Goal: Transaction & Acquisition: Purchase product/service

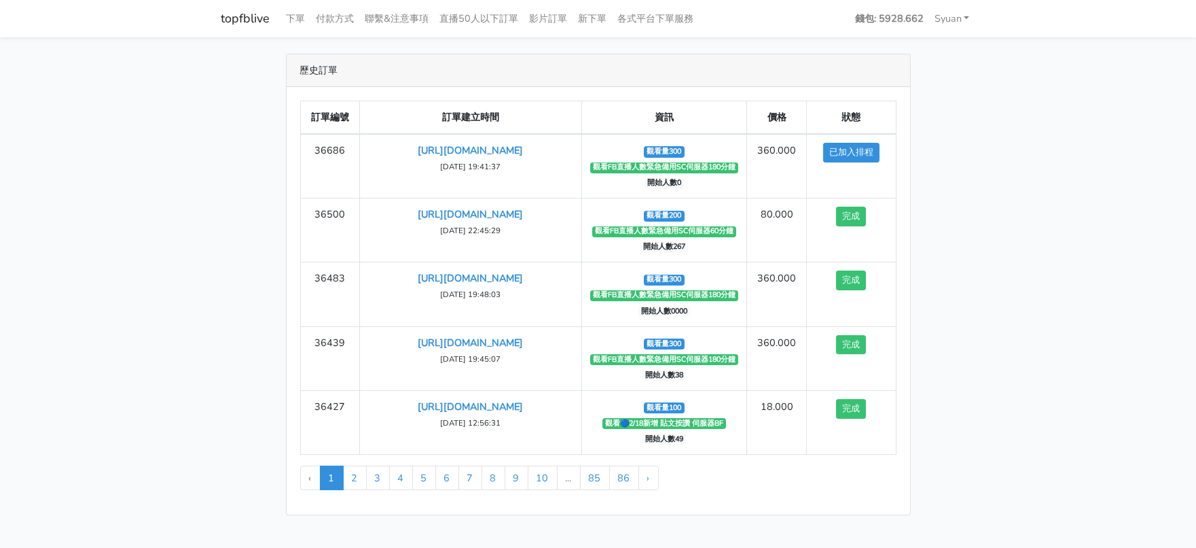
click at [165, 224] on main "歷史訂單 訂單編號 訂單建立時間 資訊 價格 狀態 36686 [URL][DOMAIN_NAME] ‹" at bounding box center [598, 284] width 1196 height 494
click at [700, 24] on link "各式平台下單服務" at bounding box center [656, 18] width 87 height 26
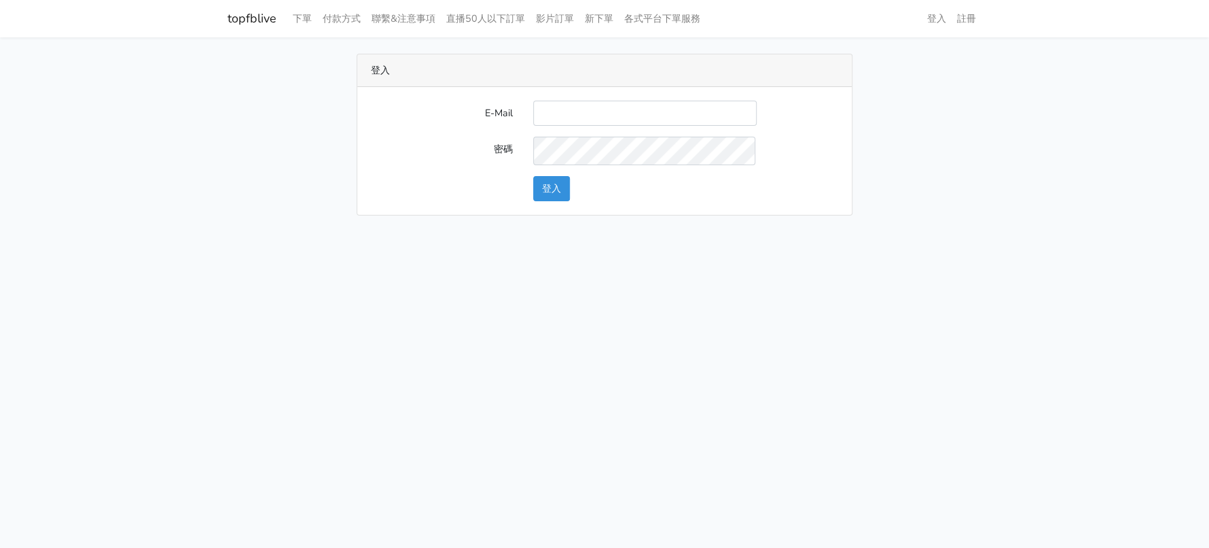
click at [636, 126] on input "E-Mail" at bounding box center [644, 113] width 223 height 25
type input "a0930115212@gmail.com"
click at [567, 201] on button "登入" at bounding box center [551, 188] width 37 height 25
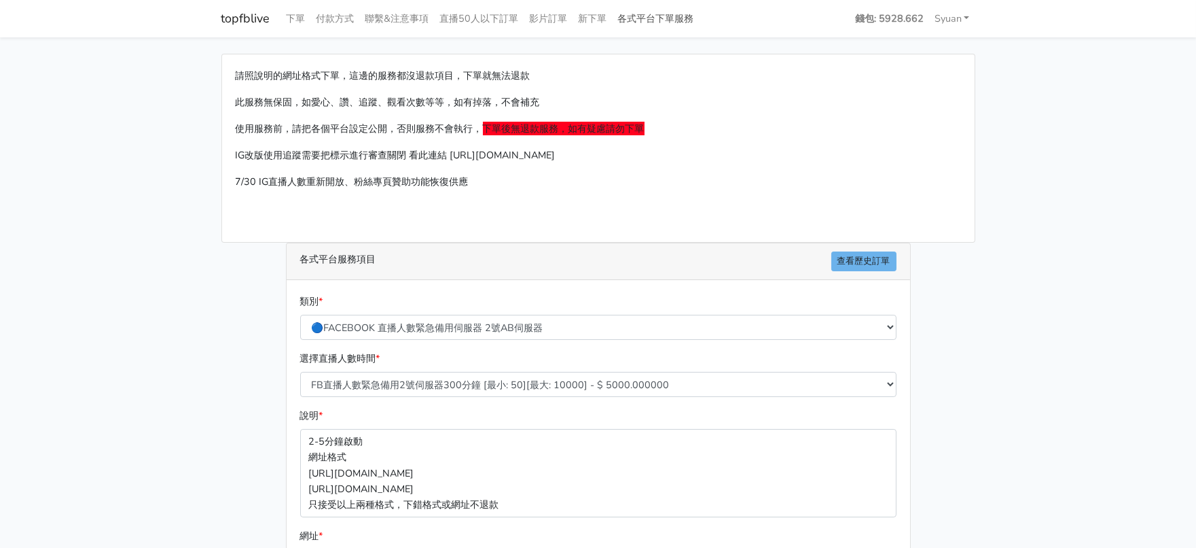
click at [700, 22] on link "各式平台下單服務" at bounding box center [656, 18] width 87 height 26
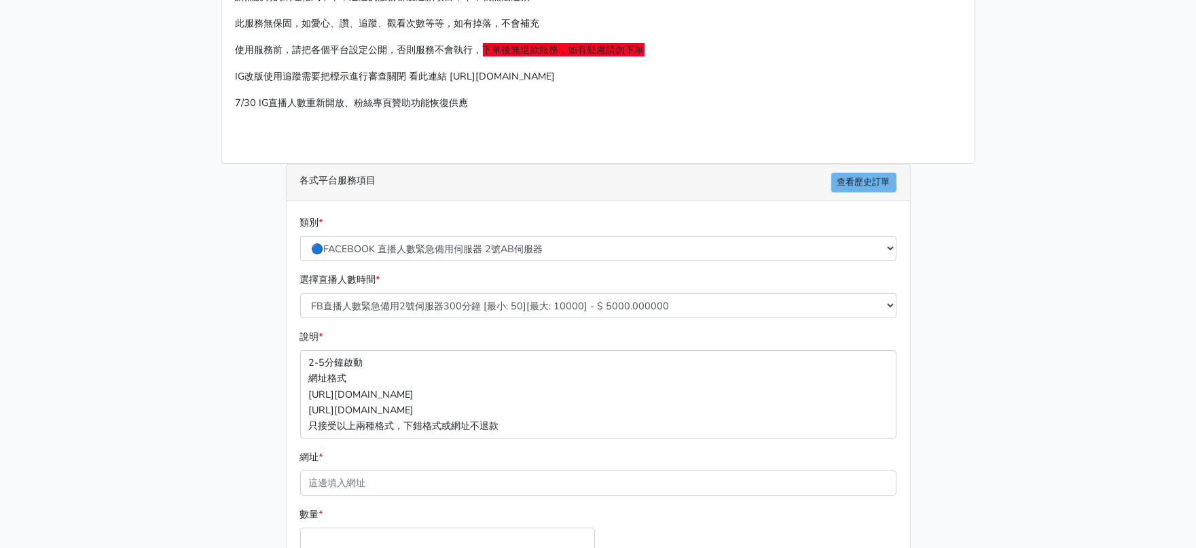
scroll to position [84, 0]
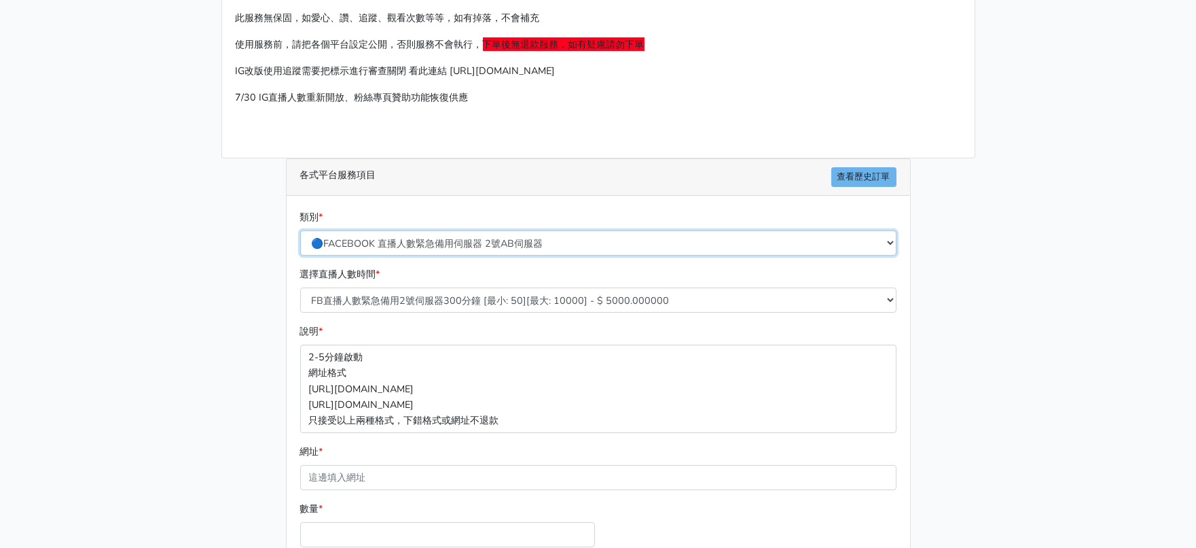
click at [401, 255] on select "🔵FACEBOOK 直播人數緊急備用伺服器 2號AB伺服器 🔵FACEBOOK 網軍專用貼文留言 安全保密 🔵FACEBOOK 直播人數緊急備用伺服器 J1 …" at bounding box center [598, 242] width 596 height 25
select select "🔵2/12新增FACEBOOK 直播人數緊急備用伺服器 SC伺服器"
click at [301, 255] on select "🔵FACEBOOK 直播人數緊急備用伺服器 2號AB伺服器 🔵FACEBOOK 網軍專用貼文留言 安全保密 🔵FACEBOOK 直播人數緊急備用伺服器 J1 …" at bounding box center [598, 242] width 596 height 25
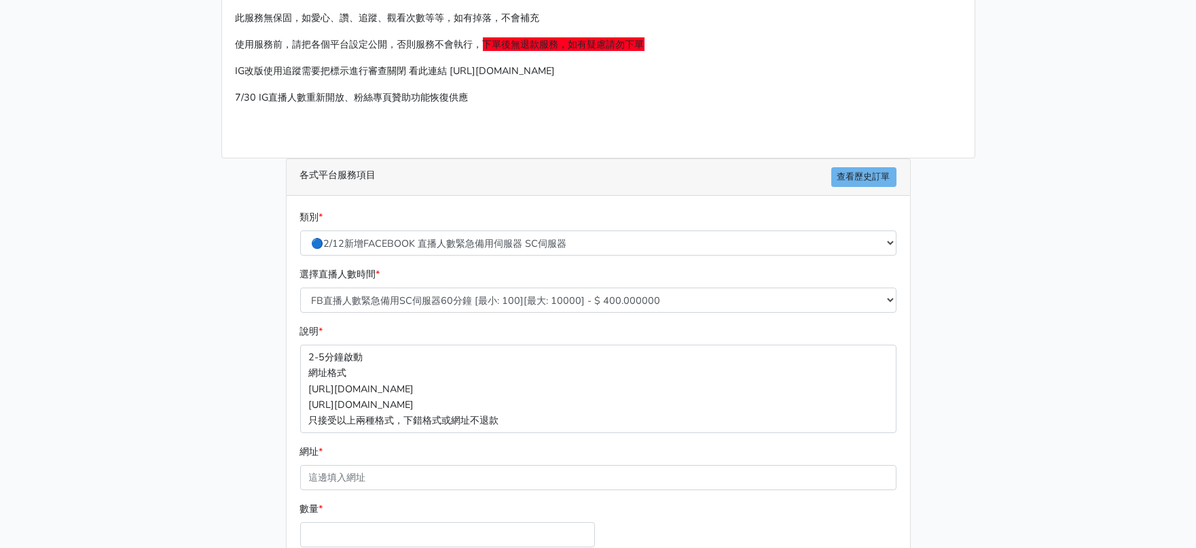
click at [229, 306] on div "請照說明的網址格式下單，這邊的服務都沒退款項目，下單就無法退款 此服務無保固，如愛心、讚、追蹤、觀看次數等等，如有掉落，不會補充 使用服務前，請把各個平台設定…" at bounding box center [598, 318] width 774 height 699
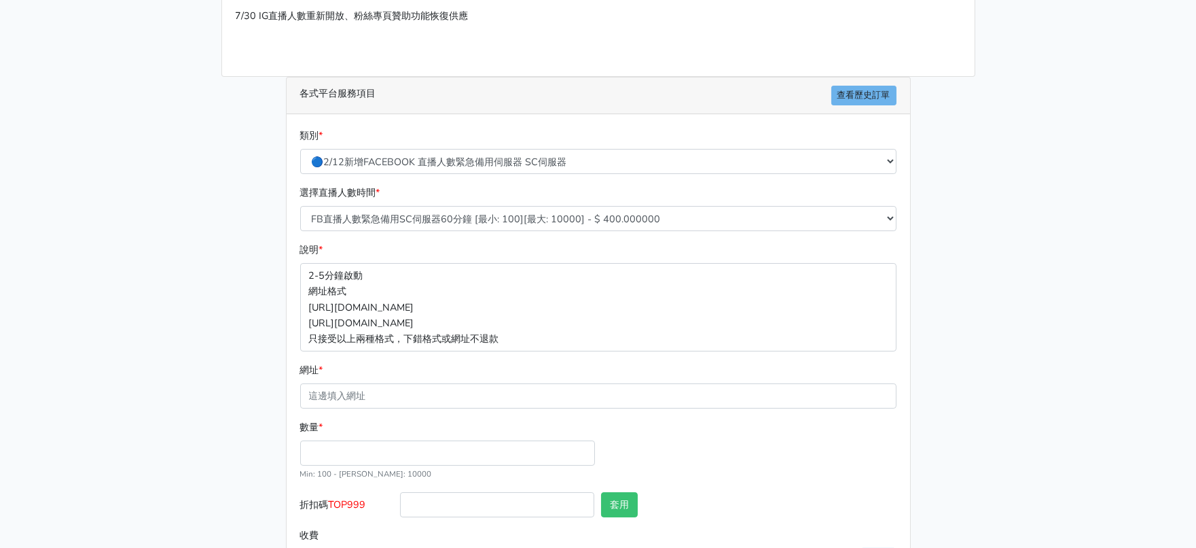
scroll to position [169, 0]
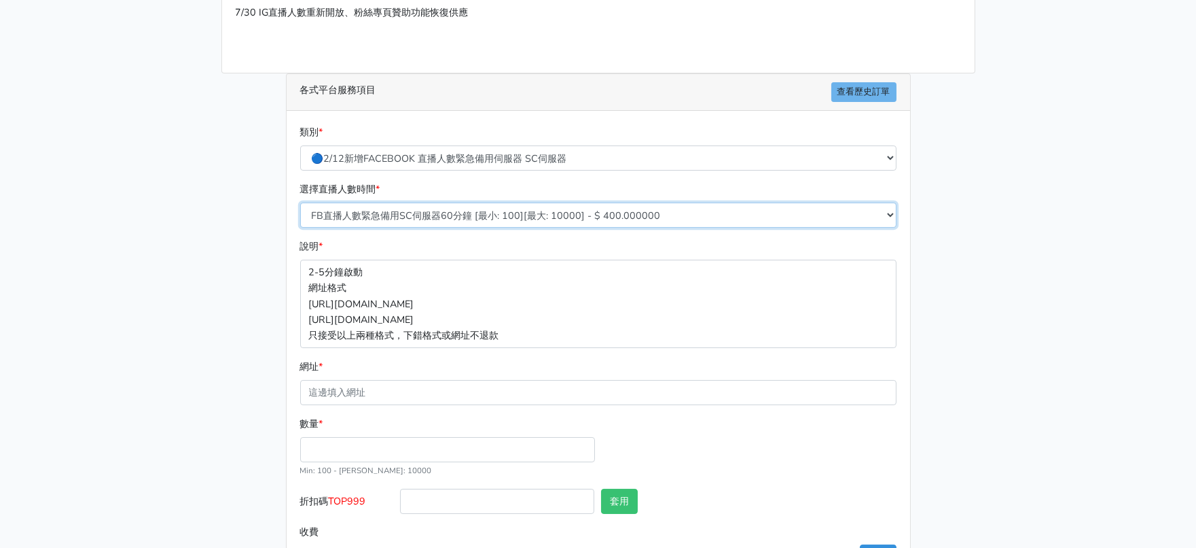
click at [458, 228] on select "FB直播人數緊急備用SC伺服器60分鐘 [最小: 100][最大: 10000] - $ 400.000000 FB直播人數緊急備用SC伺服器120分鐘 [最…" at bounding box center [598, 214] width 596 height 25
click at [467, 228] on select "FB直播人數緊急備用SC伺服器60分鐘 [最小: 100][最大: 10000] - $ 400.000000 FB直播人數緊急備用SC伺服器120分鐘 [最…" at bounding box center [598, 214] width 596 height 25
click at [301, 228] on select "FB直播人數緊急備用SC伺服器60分鐘 [最小: 100][最大: 10000] - $ 400.000000 FB直播人數緊急備用SC伺服器120分鐘 [最…" at bounding box center [598, 214] width 596 height 25
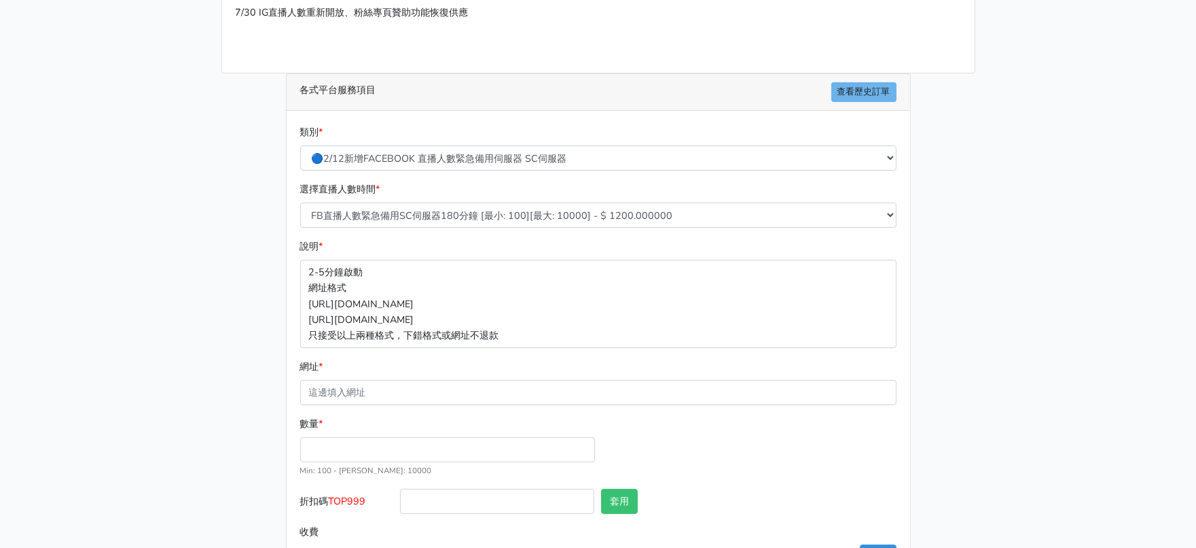
click at [408, 228] on div "選擇直播人數時間 * FB直播人數緊急備用SC伺服器60分鐘 [最小: 100][最大: 10000] - $ 400.000000 FB直播人數緊急備用SC…" at bounding box center [598, 204] width 603 height 46
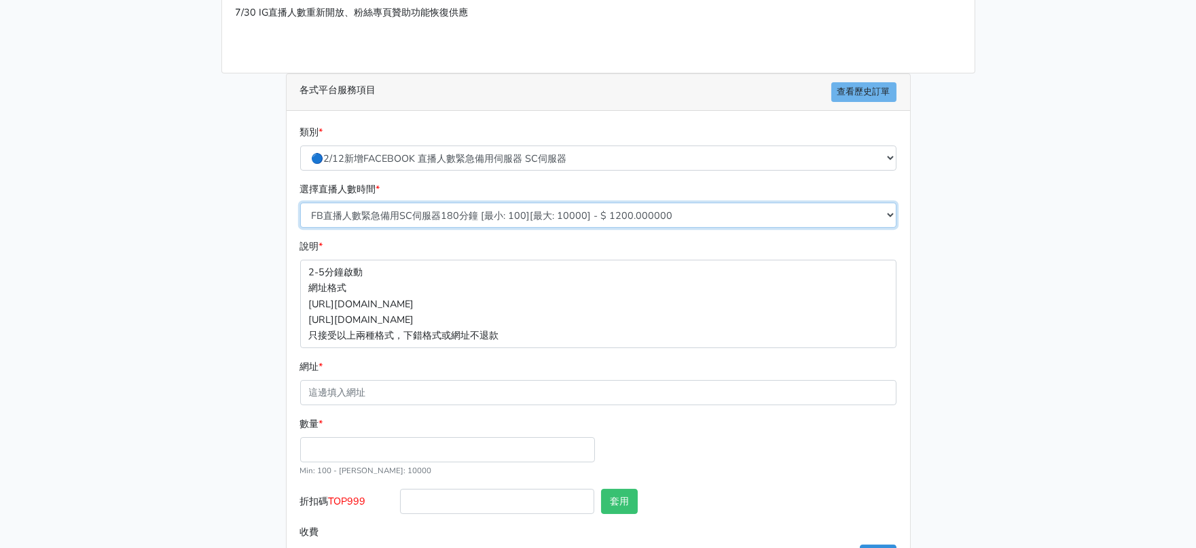
click at [399, 228] on select "FB直播人數緊急備用SC伺服器60分鐘 [最小: 100][最大: 10000] - $ 400.000000 FB直播人數緊急備用SC伺服器120分鐘 [最…" at bounding box center [598, 214] width 596 height 25
select select "632"
click at [301, 228] on select "FB直播人數緊急備用SC伺服器60分鐘 [最小: 100][最大: 10000] - $ 400.000000 FB直播人數緊急備用SC伺服器120分鐘 [最…" at bounding box center [598, 214] width 596 height 25
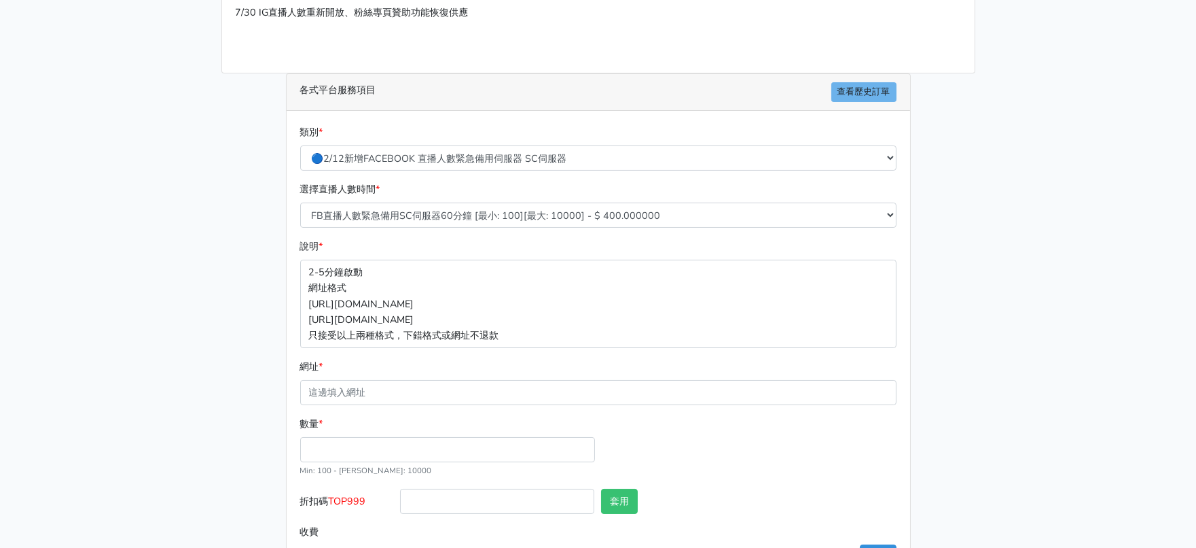
click at [232, 328] on div "請照說明的網址格式下單，這邊的服務都沒退款項目，下單就無法退款 此服務無保固，如愛心、讚、追蹤、觀看次數等等，如有掉落，不會補充 使用服務前，請把各個平台設定…" at bounding box center [598, 234] width 774 height 699
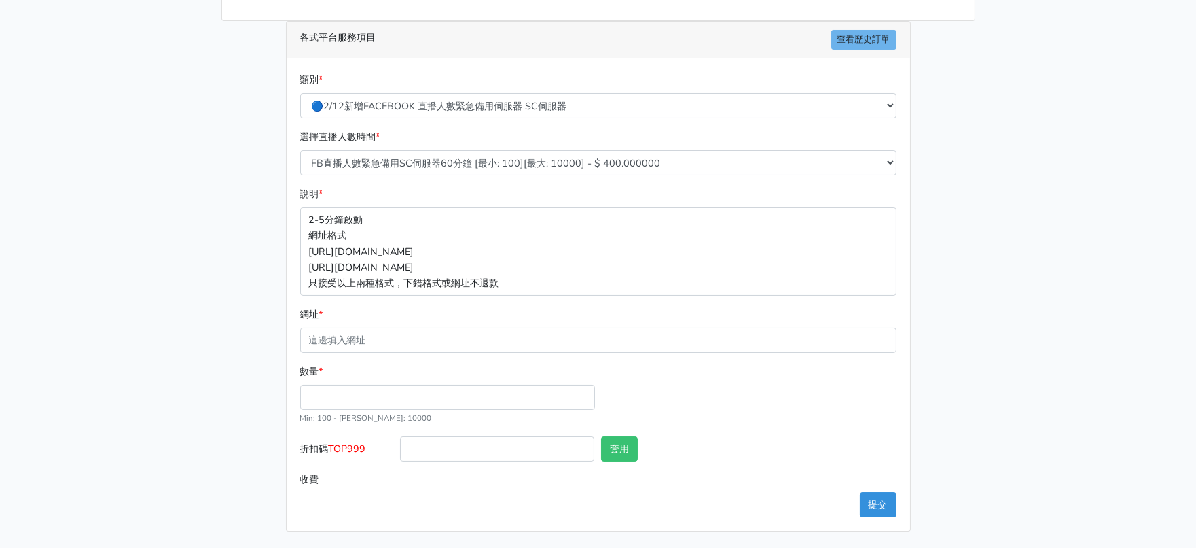
scroll to position [255, 0]
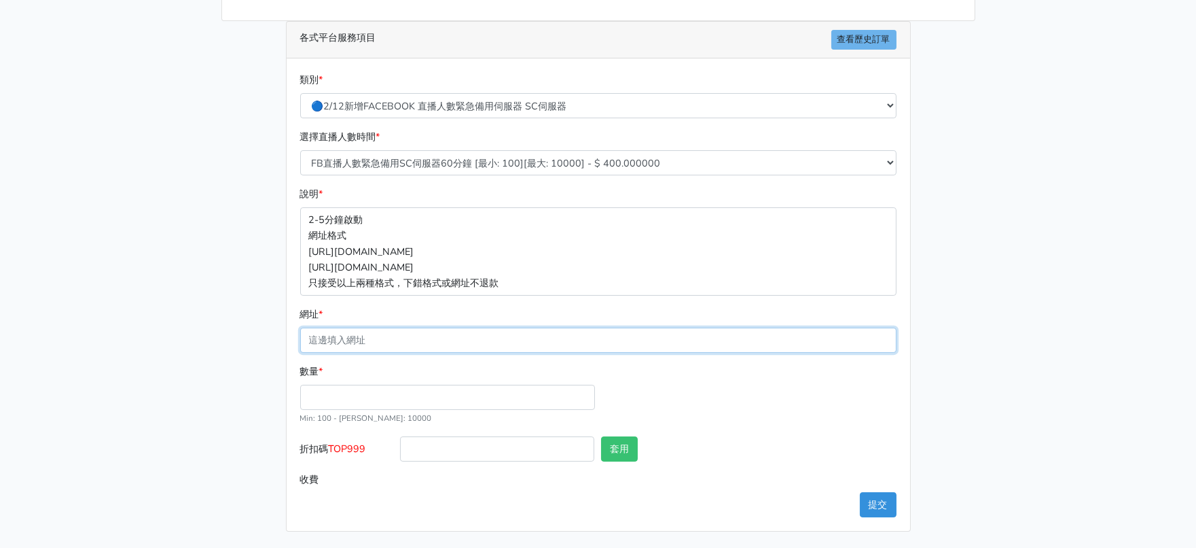
drag, startPoint x: 352, startPoint y: 384, endPoint x: 361, endPoint y: 438, distance: 55.2
click at [351, 353] on input "網址 *" at bounding box center [598, 339] width 596 height 25
paste input "[URL][DOMAIN_NAME]"
type input "[URL][DOMAIN_NAME]"
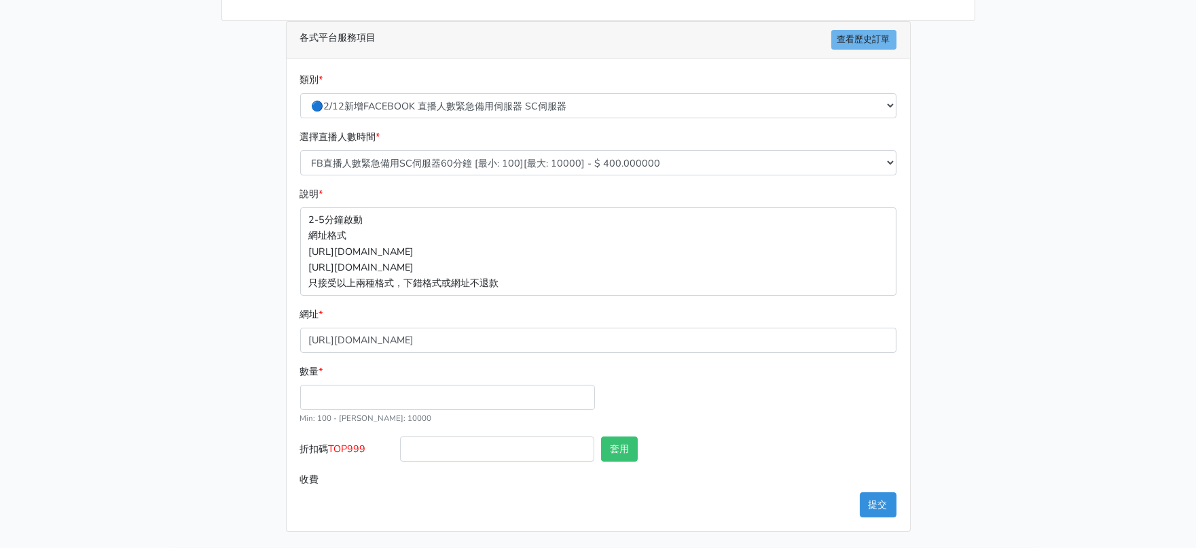
click at [361, 425] on div "數量 * Min: 100 - [PERSON_NAME]: 10000" at bounding box center [448, 394] width 302 height 62
click at [433, 410] on input "數量 *" at bounding box center [447, 396] width 295 height 25
type input "200"
type input "80.000"
click at [361, 455] on span "TOP999" at bounding box center [347, 449] width 37 height 14
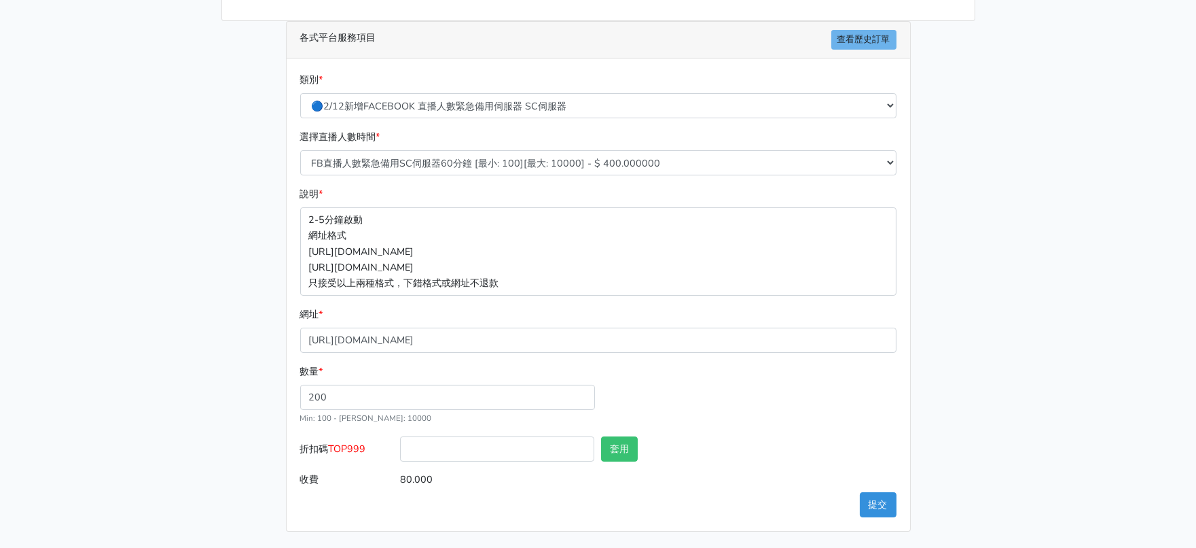
click at [400, 461] on input "折扣碼 TOP999" at bounding box center [497, 448] width 194 height 25
click at [361, 455] on span "TOP999" at bounding box center [347, 449] width 37 height 14
click at [400, 461] on input "折扣碼 TOP999" at bounding box center [497, 448] width 194 height 25
copy span "TOP999"
drag, startPoint x: 495, startPoint y: 508, endPoint x: 539, endPoint y: 497, distance: 46.3
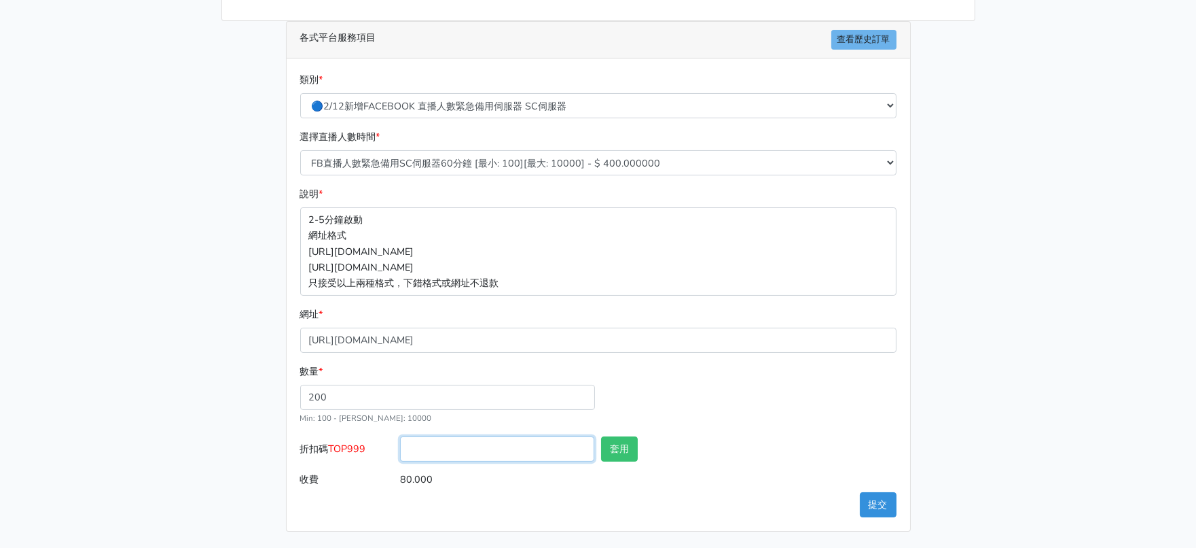
click at [495, 461] on input "折扣碼 TOP999" at bounding box center [497, 448] width 194 height 25
paste input "TOP999"
type input "TOP999"
click at [603, 461] on button "套用" at bounding box center [619, 448] width 37 height 25
type input "套用失敗"
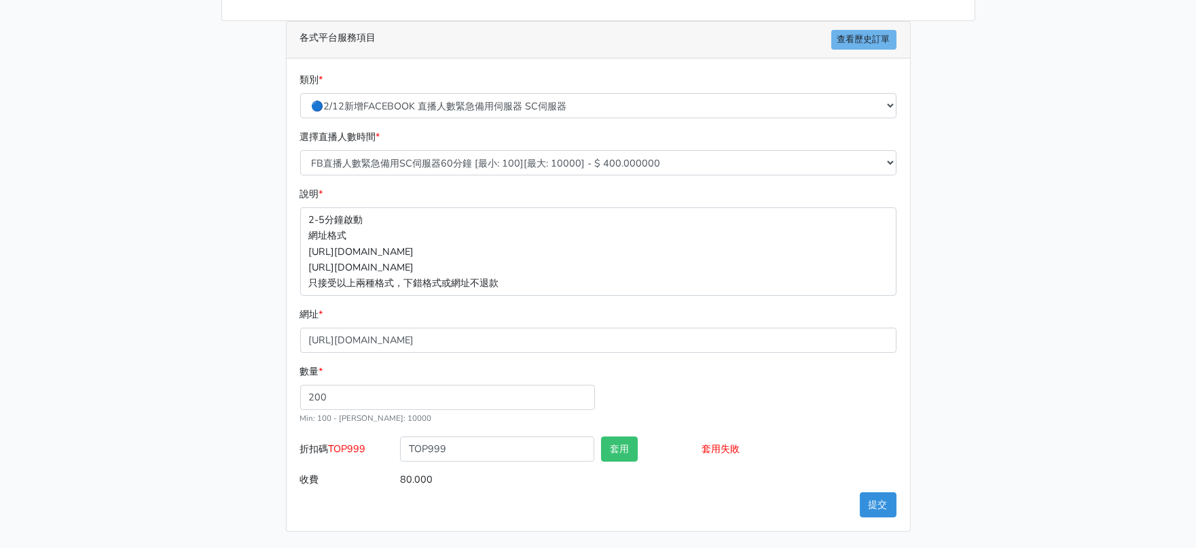
click at [12, 384] on main "請照說明的網址格式下單，這邊的服務都沒退款項目，下單就無法退款 此服務無保固，如愛心、讚、追蹤、觀看次數等等，如有掉落，不會補充 使用服務前，請把各個平台設定…" at bounding box center [598, 182] width 1196 height 732
click at [107, 399] on main "請照說明的網址格式下單，這邊的服務都沒退款項目，下單就無法退款 此服務無保固，如愛心、讚、追蹤、觀看次數等等，如有掉落，不會補充 使用服務前，請把各個平台設定…" at bounding box center [598, 182] width 1196 height 732
click at [426, 150] on select "FB直播人數緊急備用SC伺服器60分鐘 [最小: 100][最大: 10000] - $ 400.000000 FB直播人數緊急備用SC伺服器120分鐘 [最…" at bounding box center [598, 162] width 596 height 25
click at [118, 209] on main "請照說明的網址格式下單，這邊的服務都沒退款項目，下單就無法退款 此服務無保固，如愛心、讚、追蹤、觀看次數等等，如有掉落，不會補充 使用服務前，請把各個平台設定…" at bounding box center [598, 182] width 1196 height 732
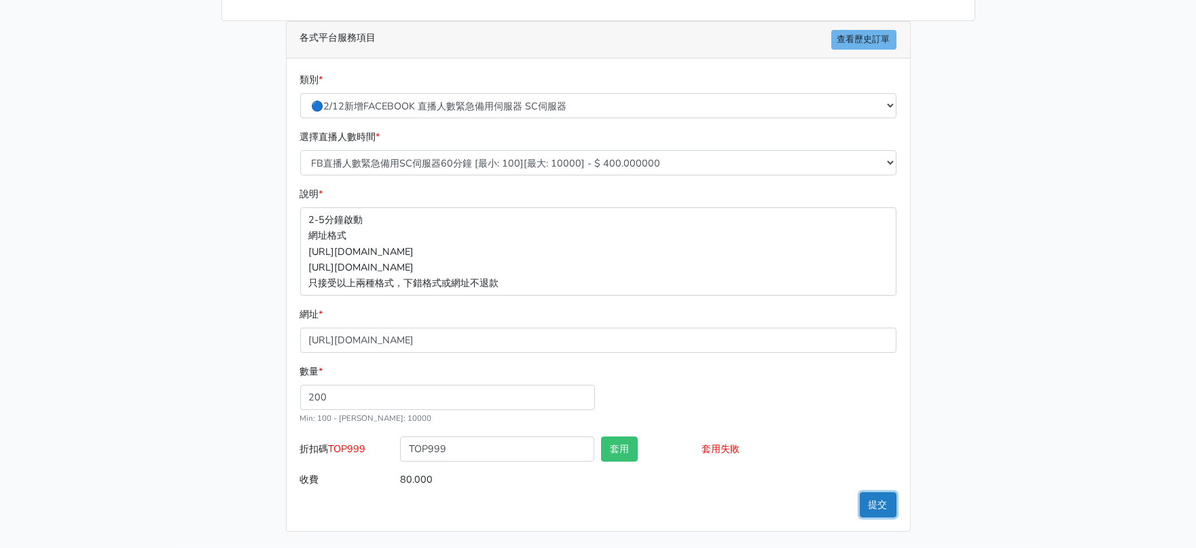
click at [877, 500] on button "提交" at bounding box center [878, 504] width 37 height 25
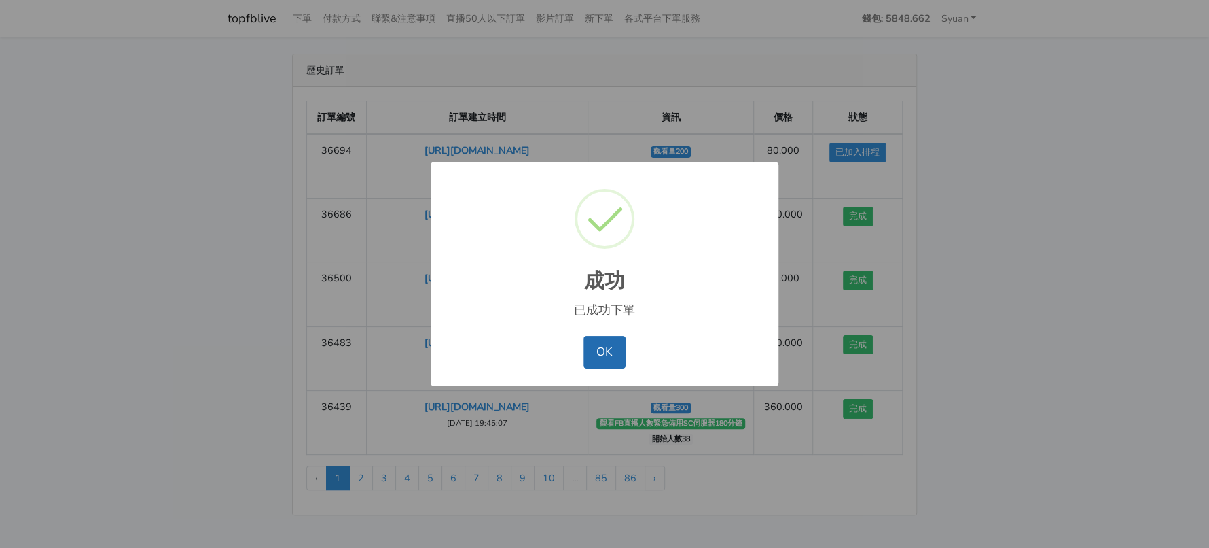
click at [608, 357] on button "OK" at bounding box center [604, 352] width 41 height 33
